Goal: Task Accomplishment & Management: Manage account settings

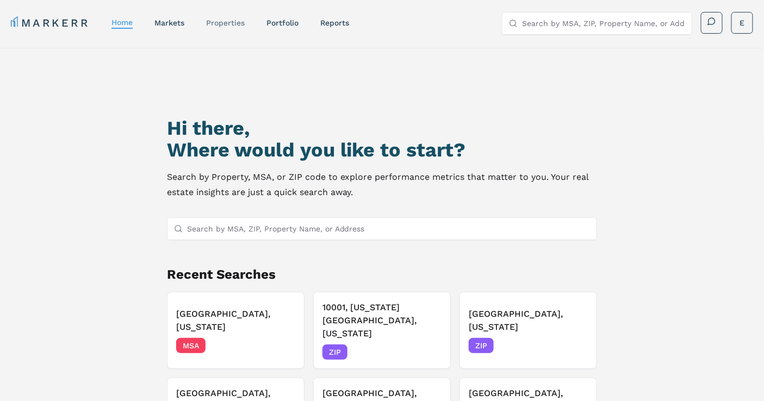
click at [230, 22] on link "properties" at bounding box center [225, 22] width 39 height 9
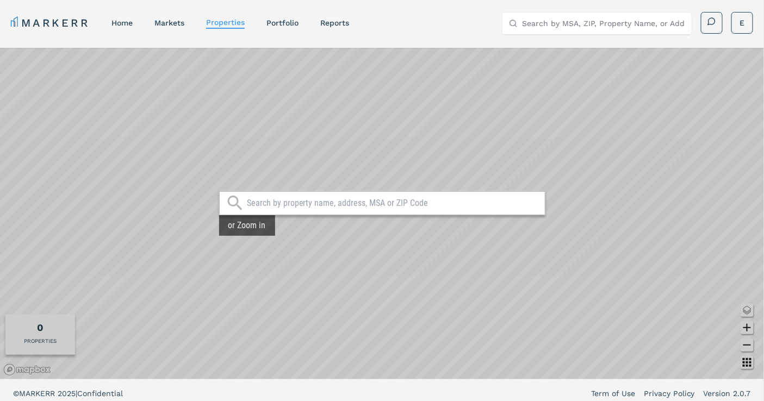
click at [295, 210] on div at bounding box center [382, 203] width 326 height 24
click at [302, 205] on input "text" at bounding box center [393, 203] width 292 height 11
paste input "851 NE 1st Ave, Miami, FL 33132"
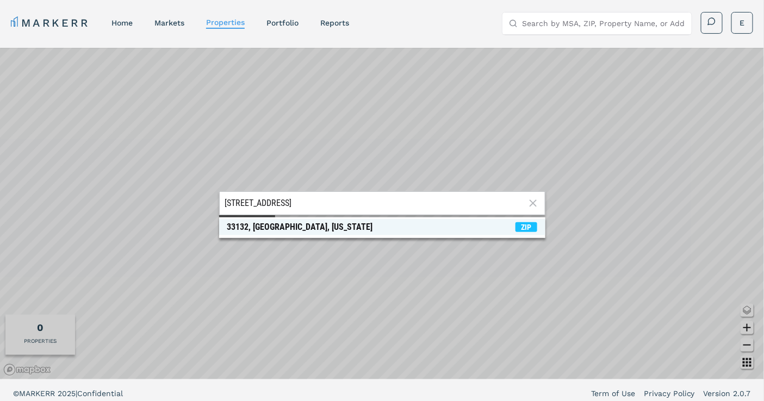
type input "851 NE 1st Ave, Miami, FL 33132"
click at [515, 227] on span "ZIP" at bounding box center [526, 227] width 22 height 10
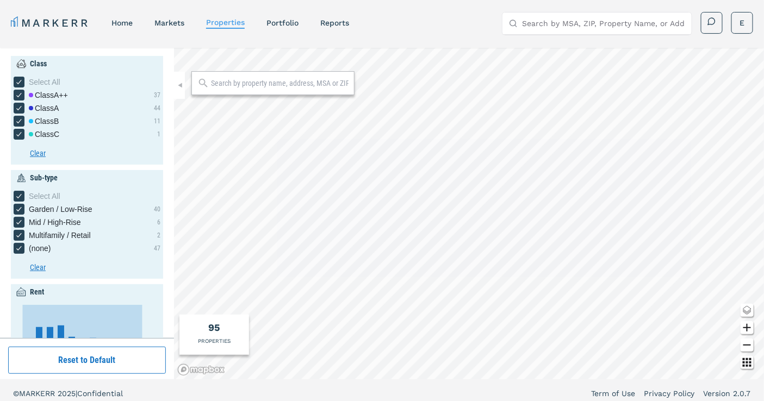
click at [307, 83] on input "text" at bounding box center [280, 83] width 138 height 11
paste input "851 NE 1st Ave, Miami, FL 33132"
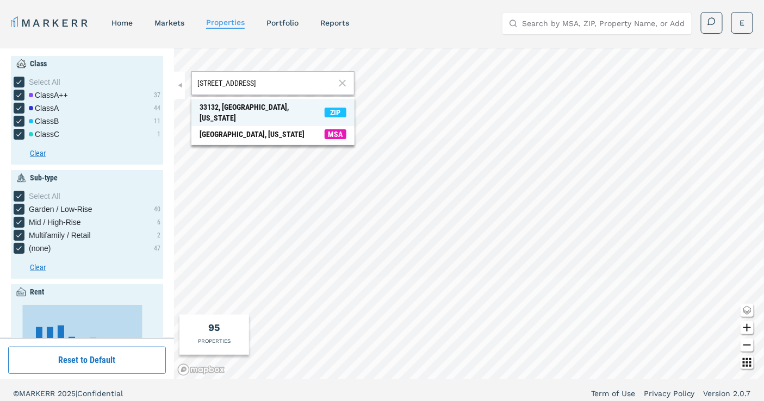
type input "851 NE 1st Ave, Miami, FL 33132"
click at [520, 276] on div "851 NE 1st Ave, Miami, FL 33132 33132, Miami, Florida ZIP Miami, Florida MSA" at bounding box center [469, 214] width 590 height 332
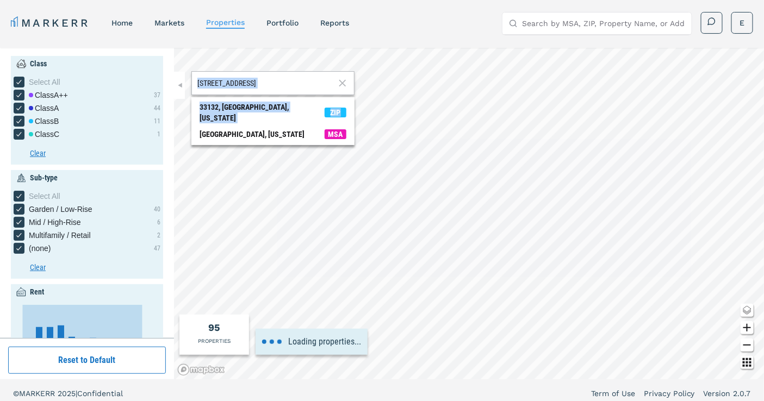
type input "5000"
type input "2"
type input "2500"
type input "4500"
type input "2024"
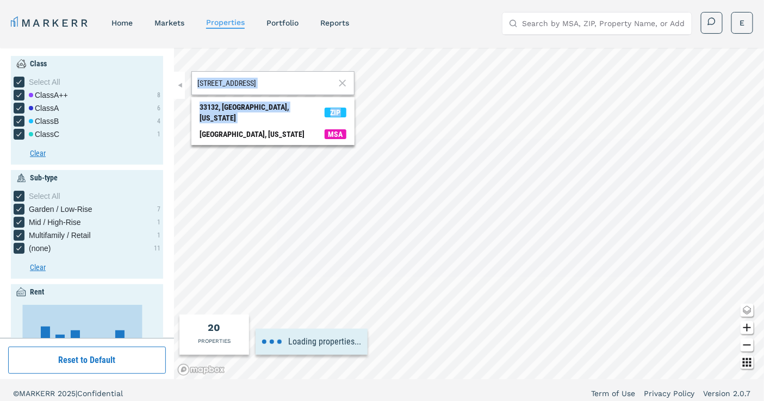
type input "2024"
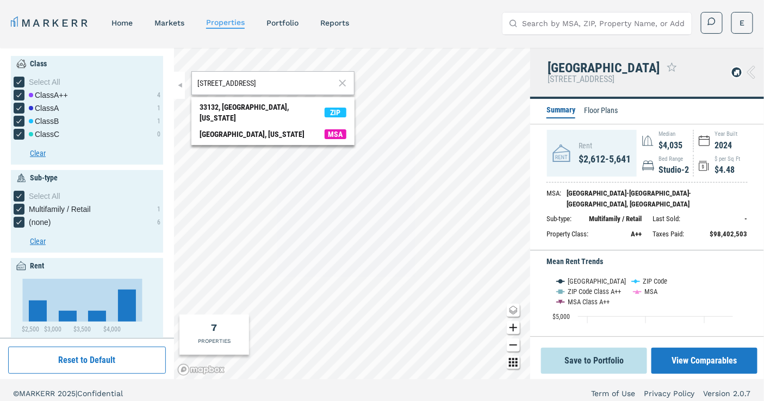
click at [601, 108] on li "Floor Plans" at bounding box center [601, 111] width 34 height 13
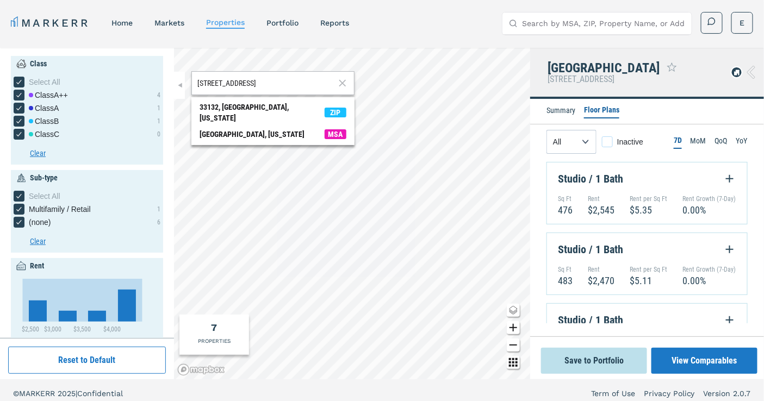
click at [606, 143] on div "Inactive checkbox input" at bounding box center [607, 141] width 11 height 11
click at [606, 143] on input "Inactive" at bounding box center [605, 139] width 7 height 7
click at [574, 139] on select "All Studio 1 Bed 2 Bed" at bounding box center [571, 142] width 50 height 24
click at [583, 138] on select "All Studio 1 Bed 2 Bed" at bounding box center [571, 142] width 50 height 24
click at [606, 140] on icon "Inactive checkbox input" at bounding box center [607, 142] width 9 height 9
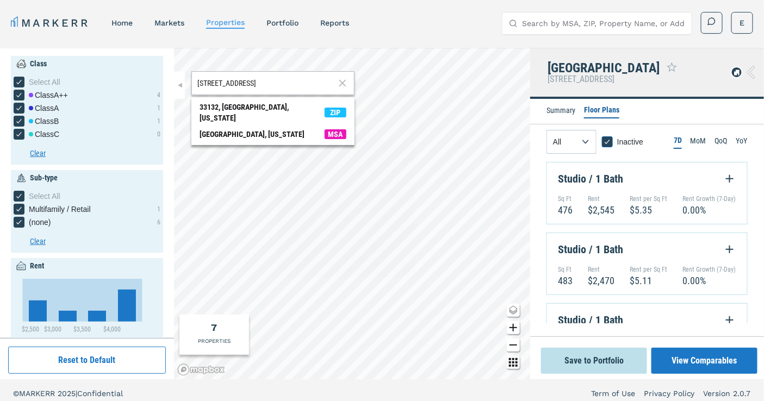
click at [606, 140] on input "Inactive" at bounding box center [605, 139] width 7 height 7
click at [611, 139] on div "Inactive checkbox input" at bounding box center [607, 141] width 11 height 11
click at [609, 139] on input "Inactive" at bounding box center [605, 139] width 7 height 7
click at [611, 139] on icon "Inactive checkbox input" at bounding box center [607, 142] width 9 height 9
click at [609, 139] on input "Inactive" at bounding box center [605, 139] width 7 height 7
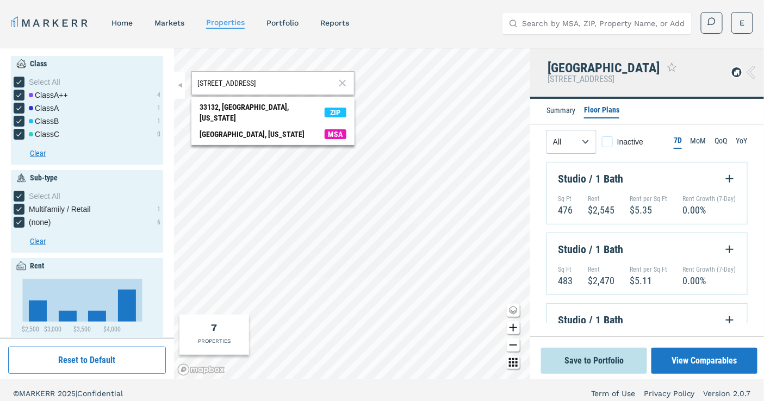
click at [611, 139] on div "Inactive checkbox input" at bounding box center [607, 141] width 11 height 11
click at [609, 139] on input "Inactive" at bounding box center [605, 139] width 7 height 7
click at [611, 139] on icon "Inactive checkbox input" at bounding box center [607, 142] width 9 height 9
click at [609, 139] on input "Inactive" at bounding box center [605, 139] width 7 height 7
checkbox input "false"
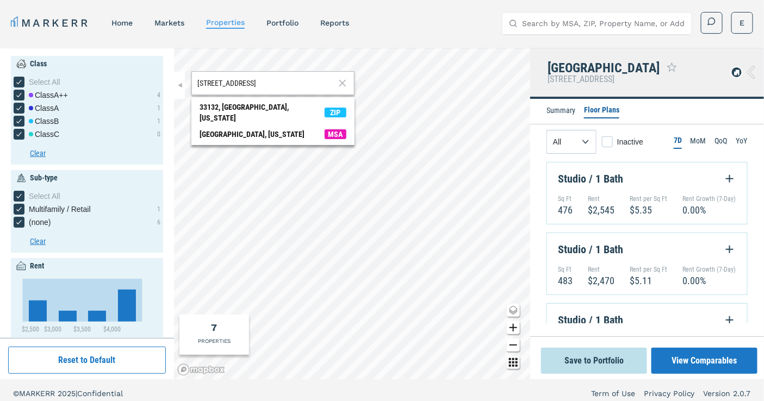
click at [569, 111] on li "Summary" at bounding box center [560, 111] width 29 height 13
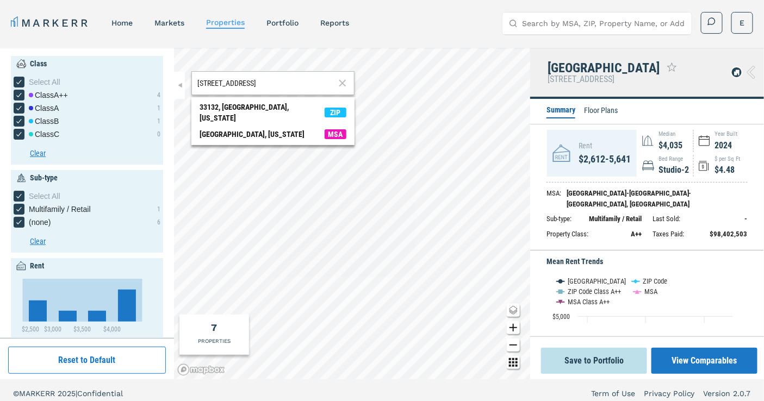
click at [737, 72] on icon at bounding box center [736, 72] width 5 height 5
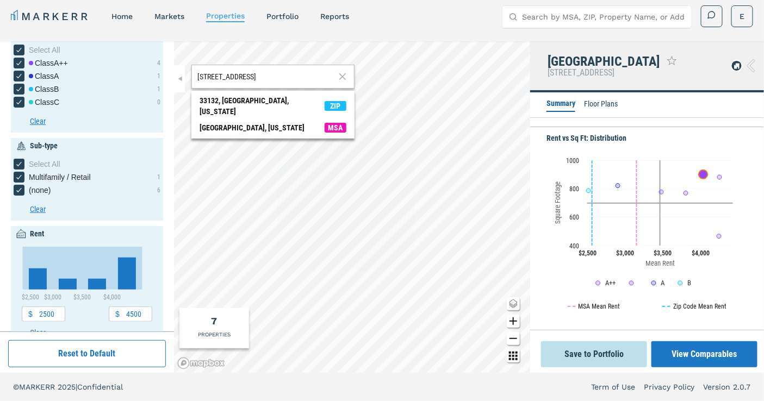
scroll to position [18, 0]
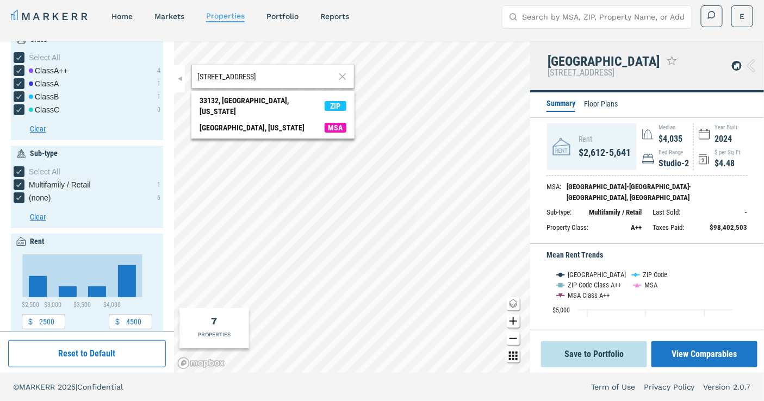
click at [606, 353] on button "Save to Portfolio" at bounding box center [594, 354] width 106 height 26
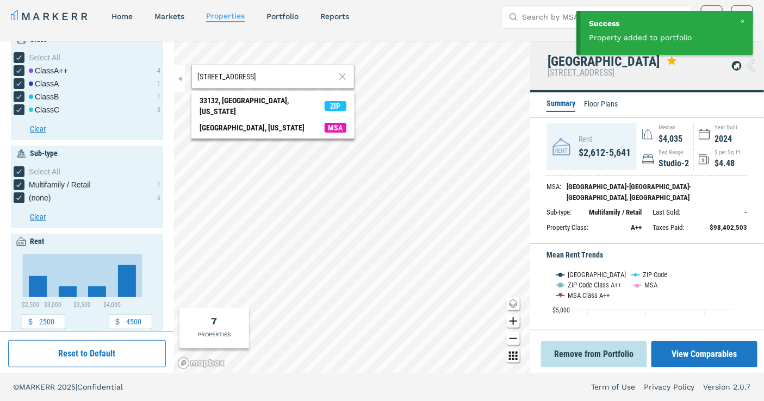
click at [345, 77] on icon at bounding box center [343, 76] width 12 height 13
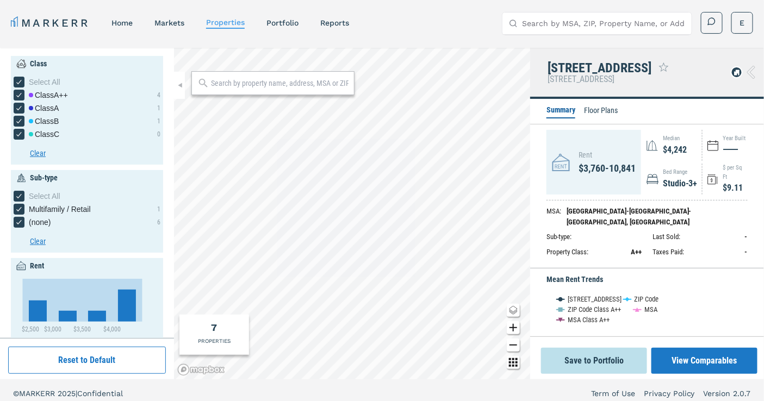
click at [593, 361] on button "Save to Portfolio" at bounding box center [594, 361] width 106 height 26
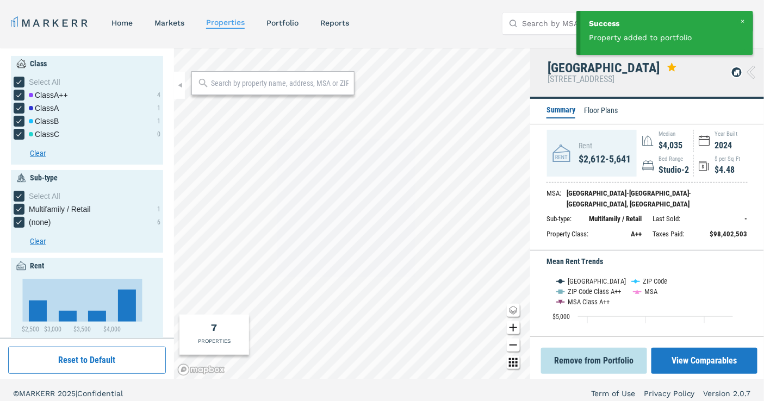
click at [584, 366] on button "Remove from Portfolio" at bounding box center [594, 361] width 106 height 26
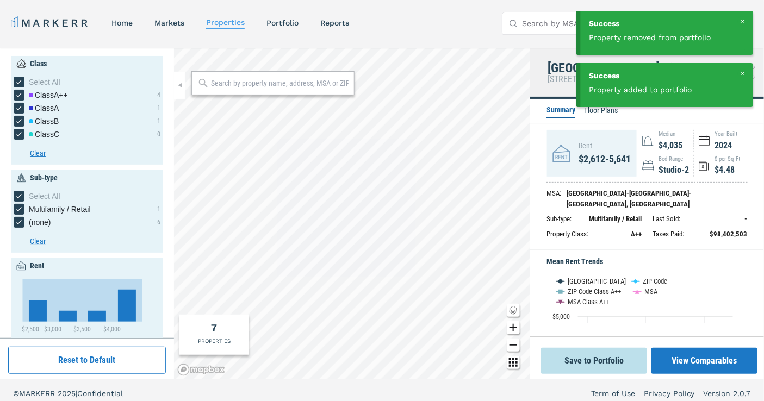
click at [586, 365] on button "Save to Portfolio" at bounding box center [594, 361] width 106 height 26
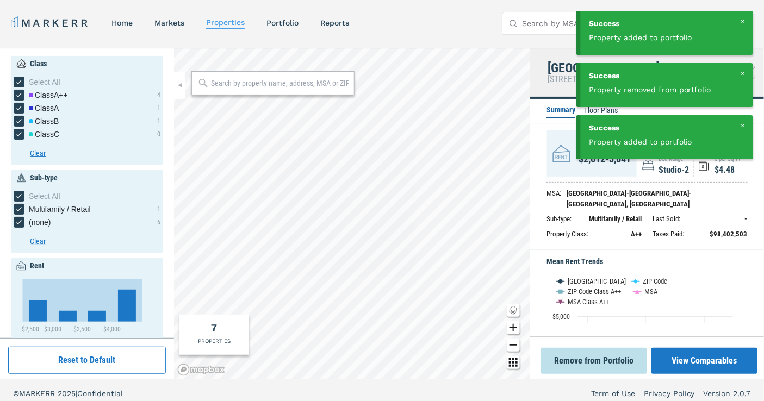
click at [461, 15] on div "MARKERR home markets properties Portfolio reports Search by MSA, ZIP, Property …" at bounding box center [382, 23] width 742 height 22
click at [287, 22] on link "Portfolio" at bounding box center [282, 22] width 32 height 9
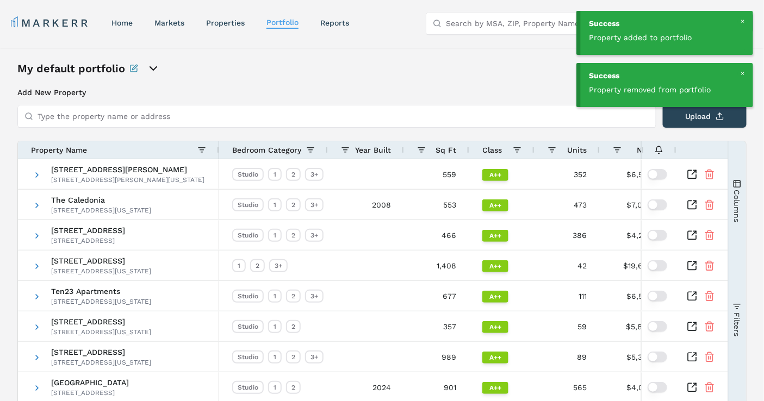
click at [367, 67] on div "My default portfolio" at bounding box center [381, 68] width 729 height 15
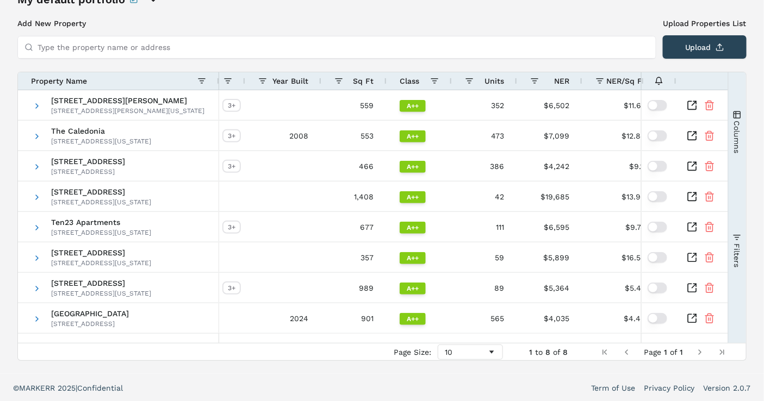
scroll to position [0, 339]
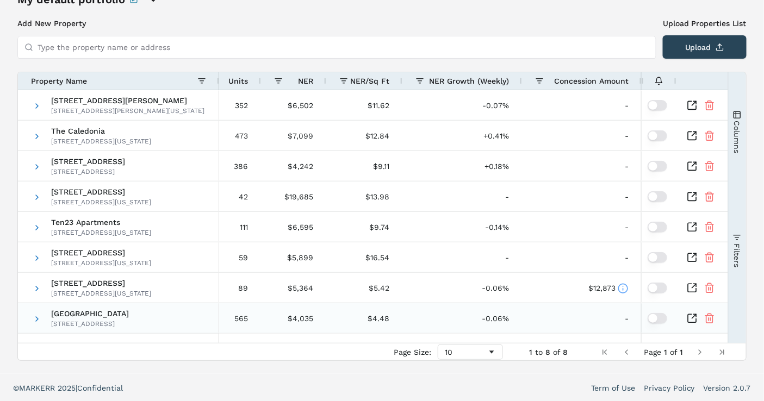
click at [693, 315] on icon "Inspect Comparable" at bounding box center [692, 318] width 11 height 11
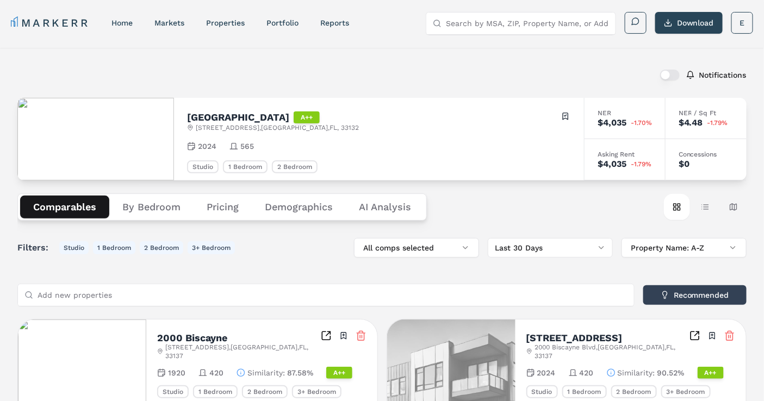
click at [145, 210] on button "By Bedroom" at bounding box center [151, 207] width 84 height 23
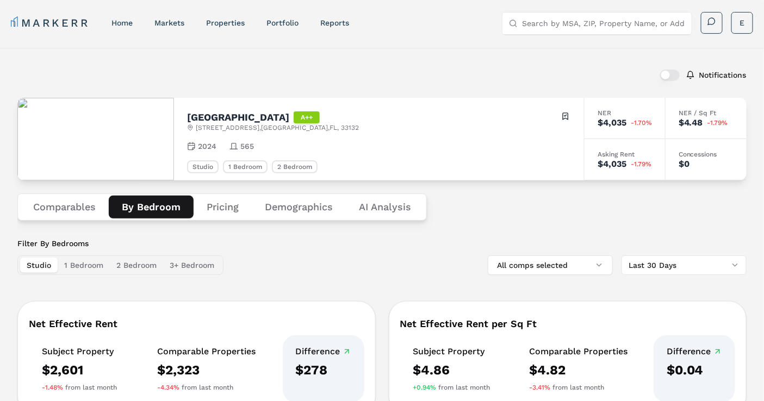
click at [58, 204] on button "Comparables" at bounding box center [64, 207] width 89 height 23
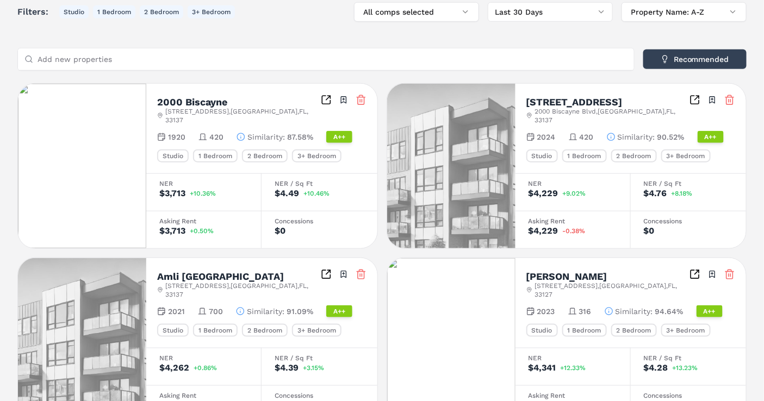
scroll to position [241, 0]
